Goal: Information Seeking & Learning: Learn about a topic

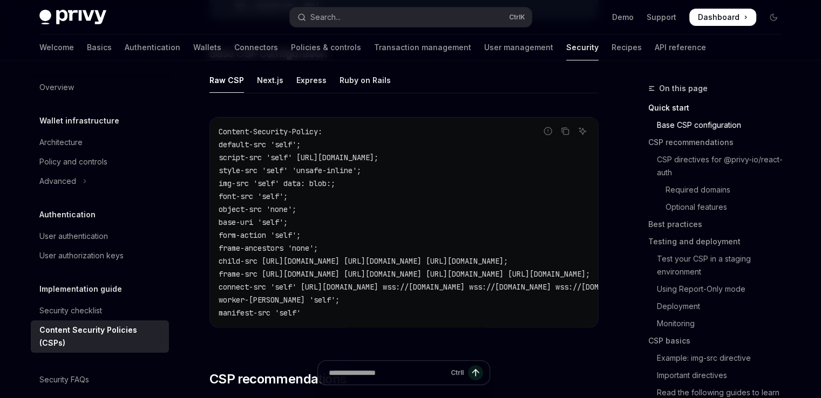
type textarea "*"
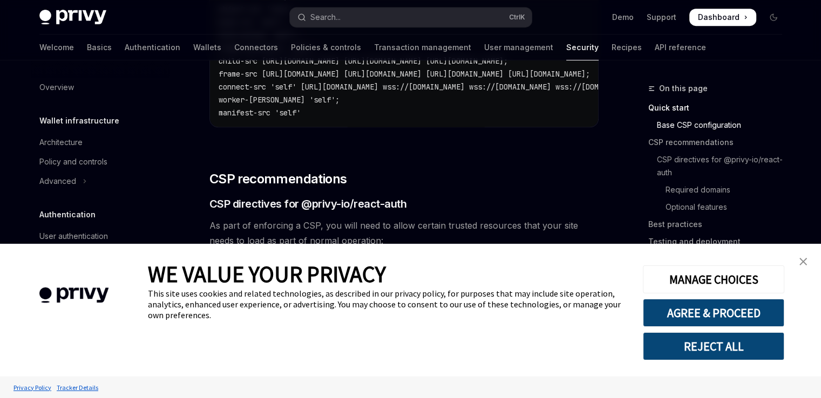
scroll to position [583, 0]
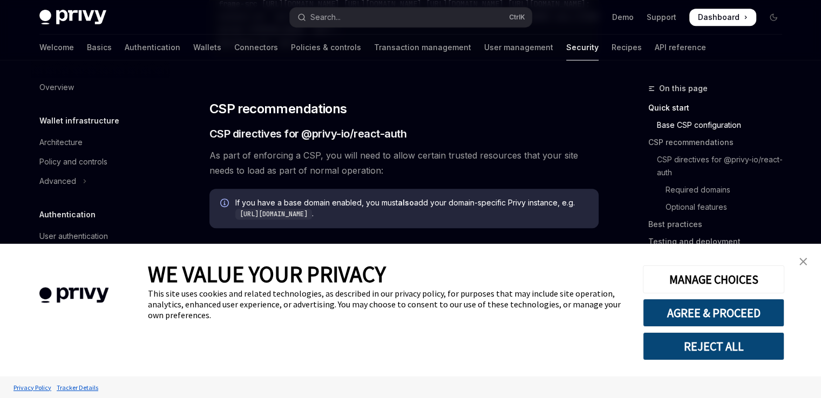
click at [807, 265] on img "close banner" at bounding box center [804, 262] width 8 height 8
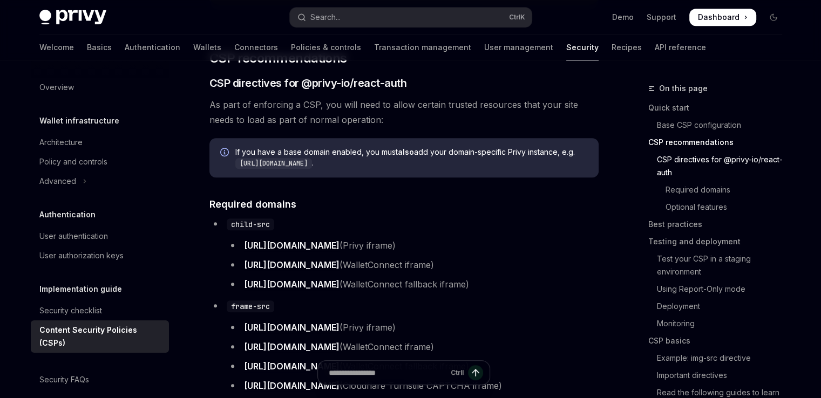
scroll to position [633, 0]
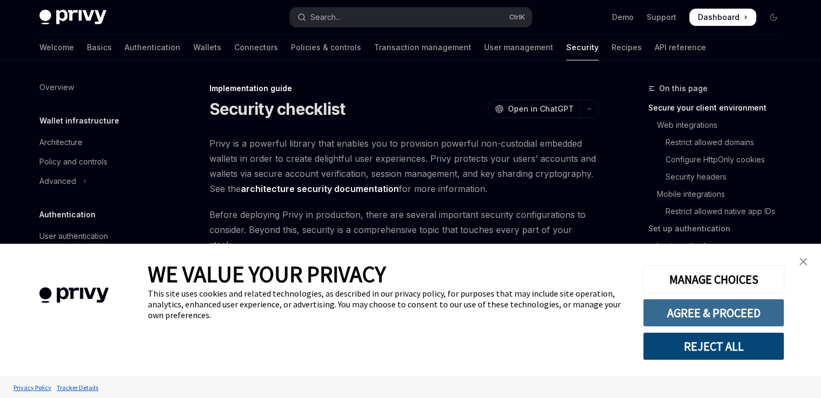
click at [727, 319] on button "AGREE & PROCEED" at bounding box center [713, 313] width 141 height 28
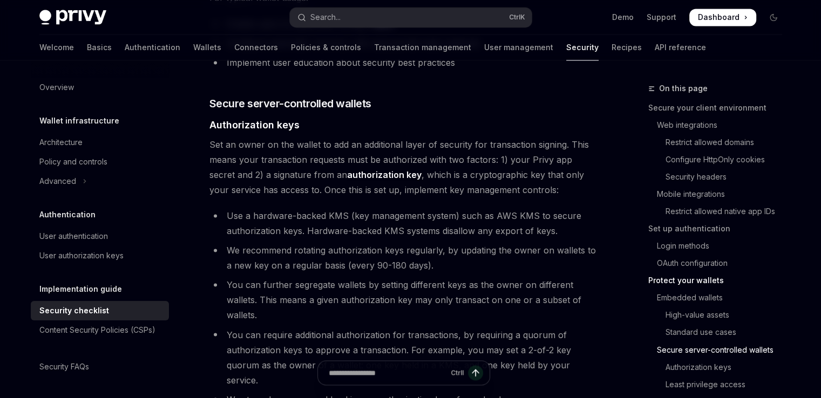
scroll to position [1717, 0]
